Goal: Information Seeking & Learning: Learn about a topic

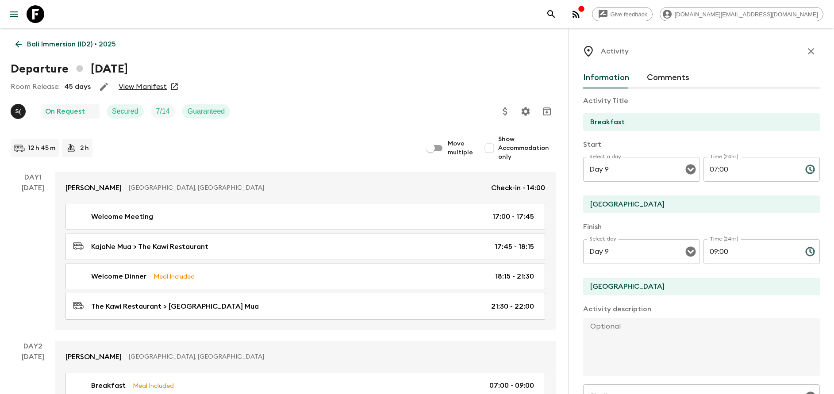
click at [44, 46] on p "Bali Immersion (ID2) • 2025" at bounding box center [71, 44] width 89 height 11
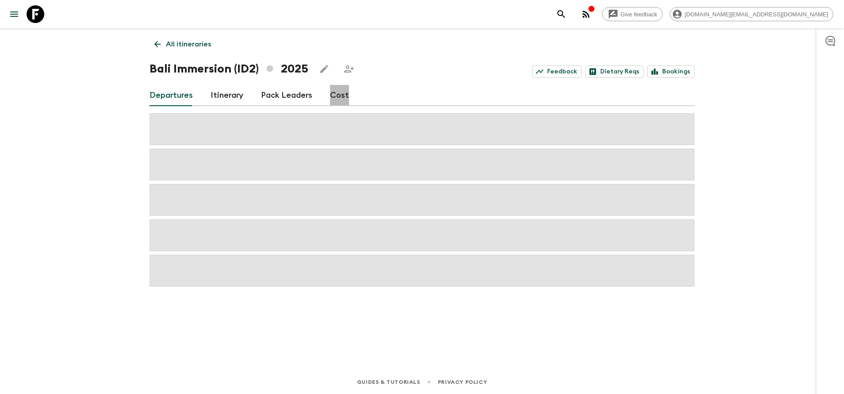
click at [339, 98] on link "Cost" at bounding box center [339, 95] width 19 height 21
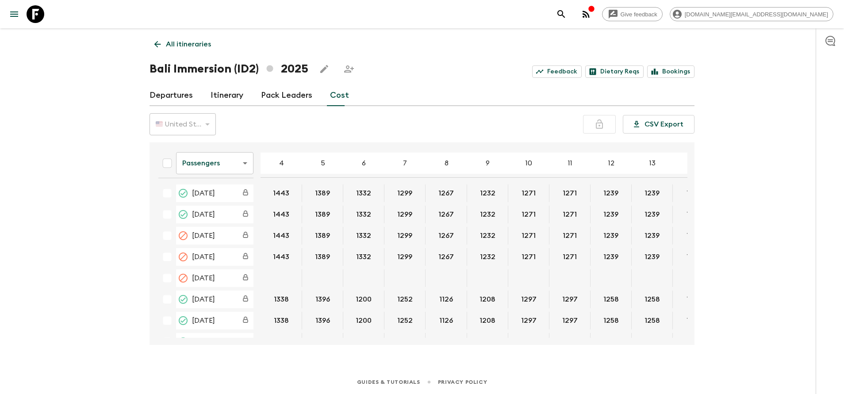
click at [226, 162] on body "Give feedback [DOMAIN_NAME][EMAIL_ADDRESS][DOMAIN_NAME] All itineraries Bali Im…" at bounding box center [422, 197] width 844 height 394
click at [379, 108] on div at bounding box center [422, 197] width 844 height 394
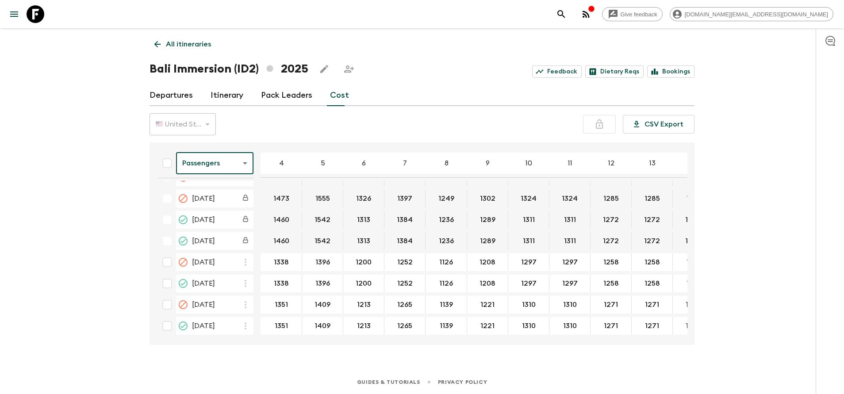
scroll to position [464, 0]
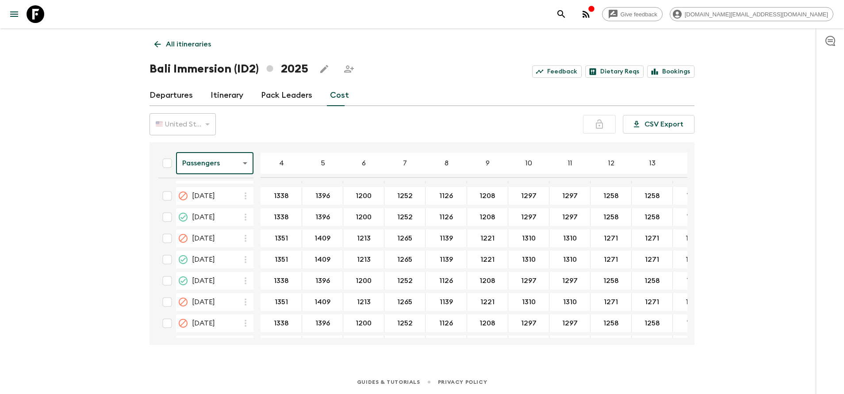
click at [213, 163] on body "Give feedback [DOMAIN_NAME][EMAIL_ADDRESS][DOMAIN_NAME] All itineraries Bali Im…" at bounding box center [422, 197] width 844 height 394
click at [221, 198] on li "Extras" at bounding box center [214, 199] width 77 height 14
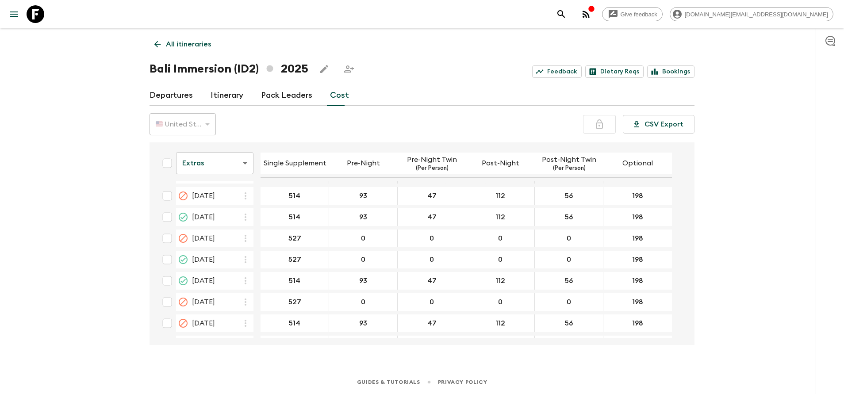
scroll to position [398, 0]
